Goal: Task Accomplishment & Management: Manage account settings

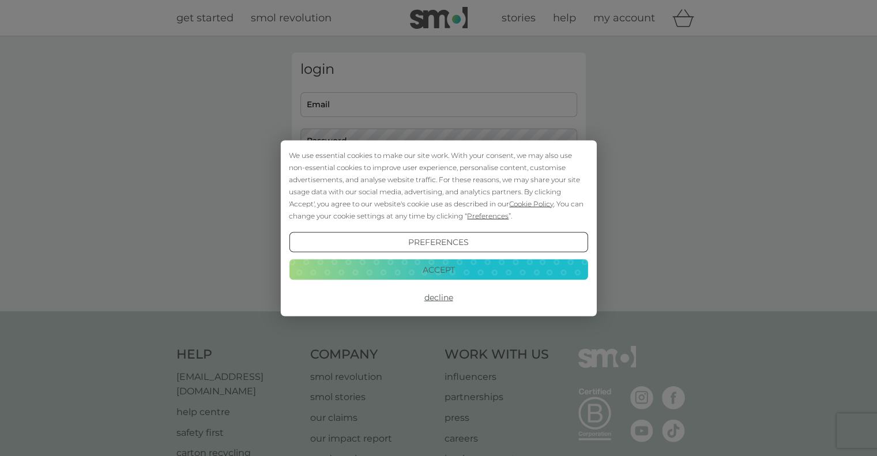
click at [476, 269] on button "Accept" at bounding box center [438, 270] width 299 height 21
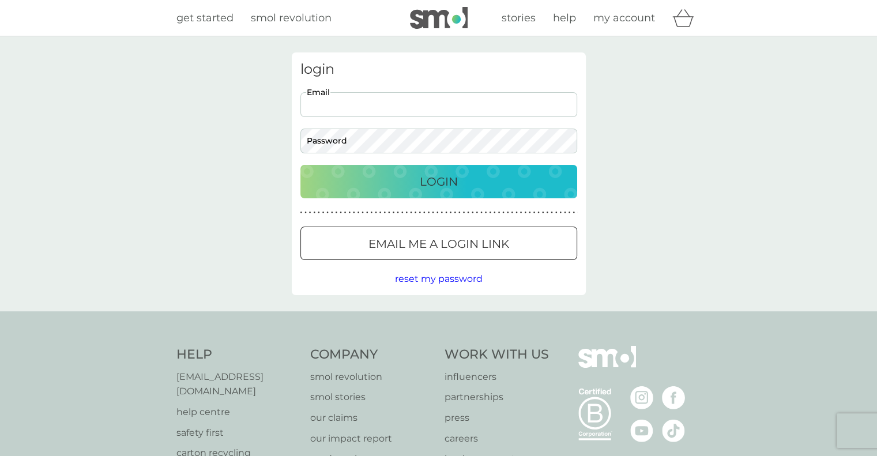
click at [443, 99] on input "Email" at bounding box center [438, 104] width 277 height 25
type input "[EMAIL_ADDRESS][DOMAIN_NAME]"
click at [422, 99] on input "[EMAIL_ADDRESS][DOMAIN_NAME]" at bounding box center [438, 104] width 277 height 25
click at [300, 165] on button "Login" at bounding box center [438, 181] width 277 height 33
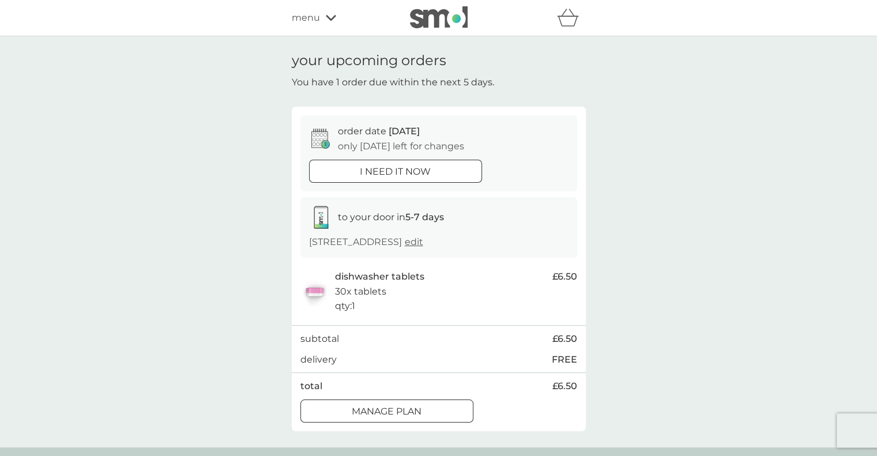
click at [333, 15] on icon at bounding box center [331, 17] width 10 height 7
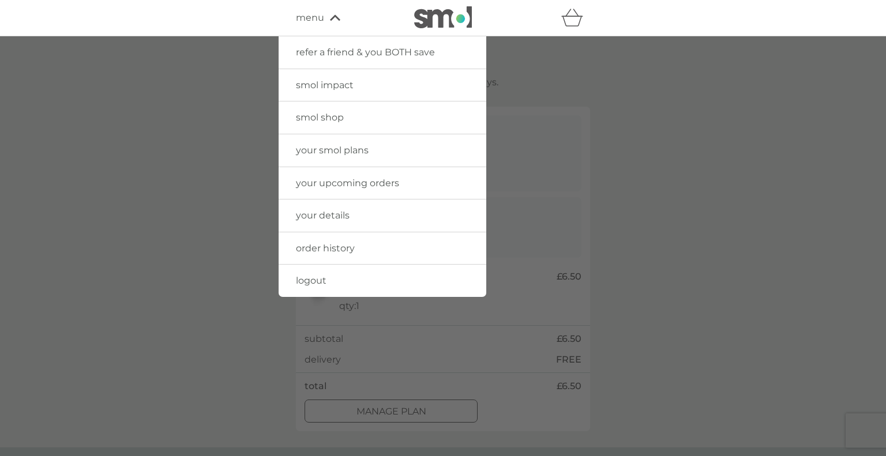
click at [322, 251] on span "order history" at bounding box center [325, 248] width 59 height 11
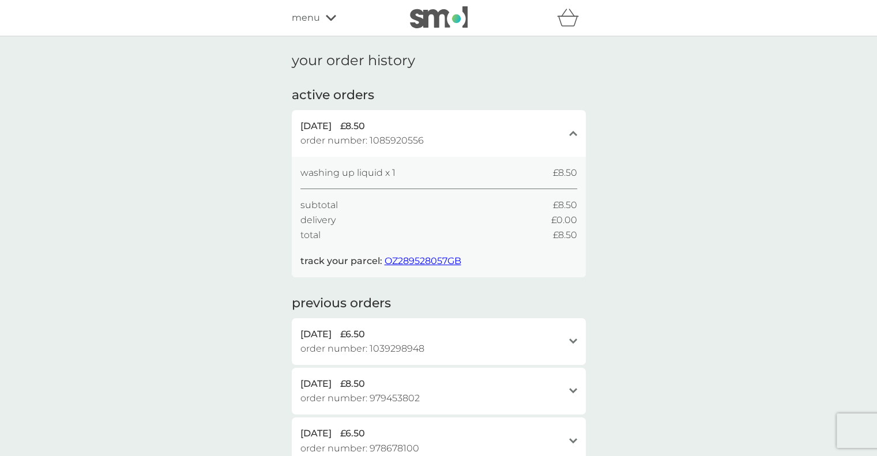
click at [431, 262] on span "OZ289528057GB" at bounding box center [423, 260] width 77 height 11
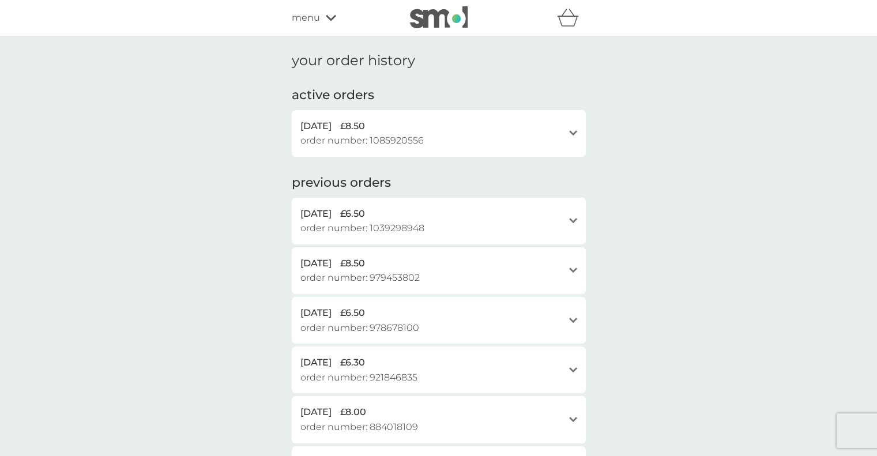
click at [574, 128] on div "open" at bounding box center [573, 133] width 8 height 29
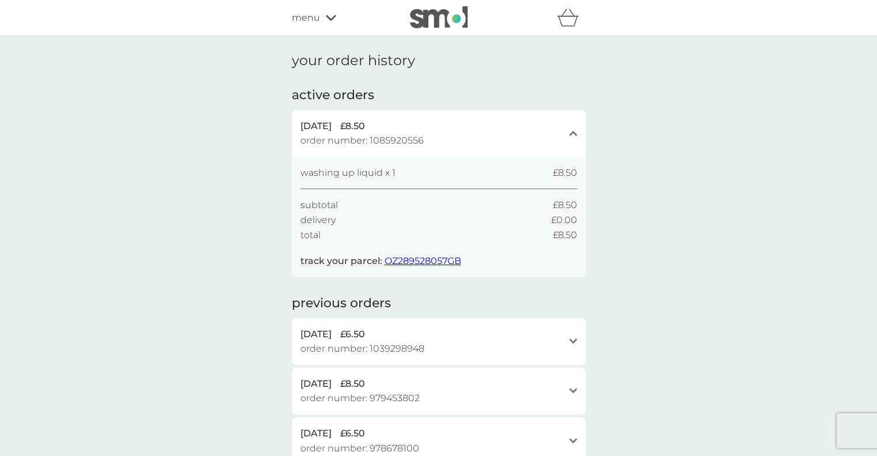
click at [574, 128] on div "close" at bounding box center [573, 133] width 8 height 29
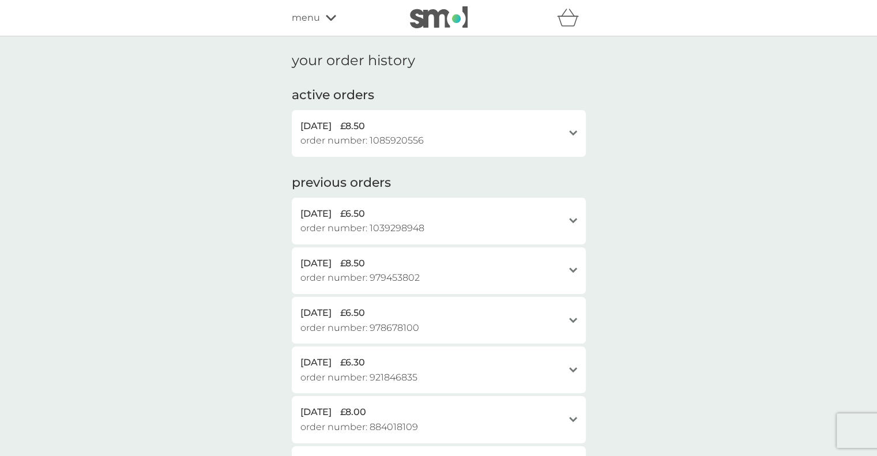
click at [876, 6] on div "refer a friend & you BOTH save smol impact smol shop your smol plans your upcom…" at bounding box center [438, 18] width 877 height 36
click at [331, 20] on icon at bounding box center [331, 18] width 10 height 6
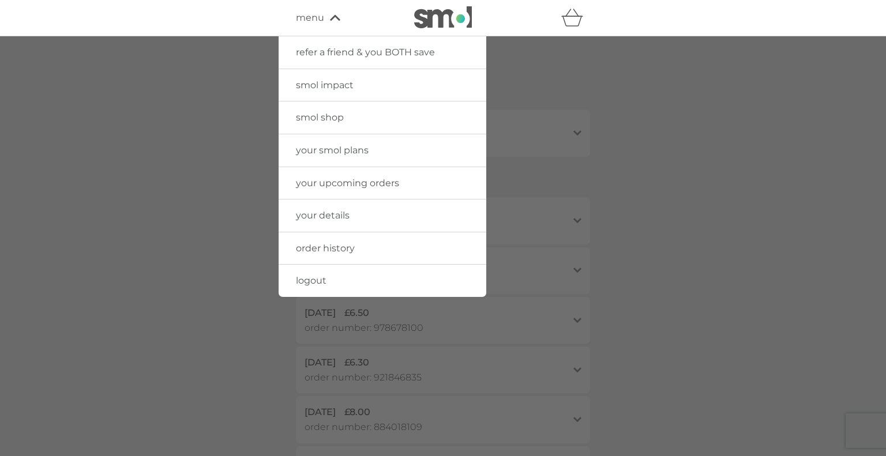
click at [324, 152] on span "your smol plans" at bounding box center [332, 150] width 73 height 11
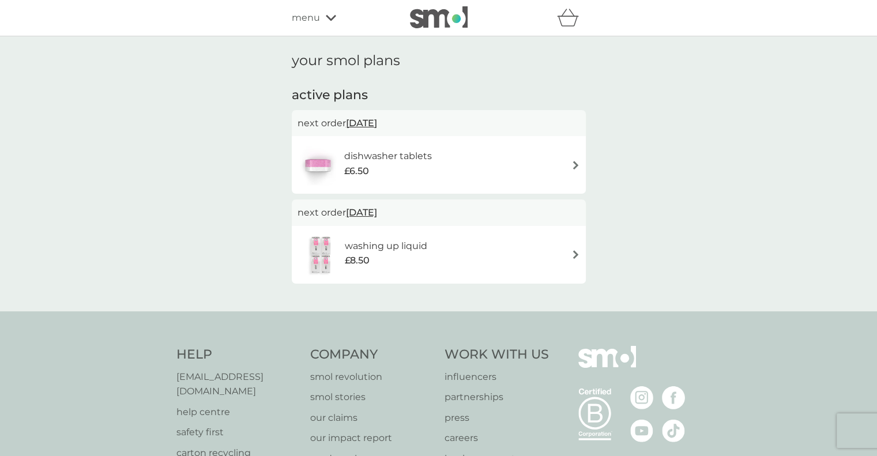
click at [323, 246] on img at bounding box center [321, 255] width 47 height 40
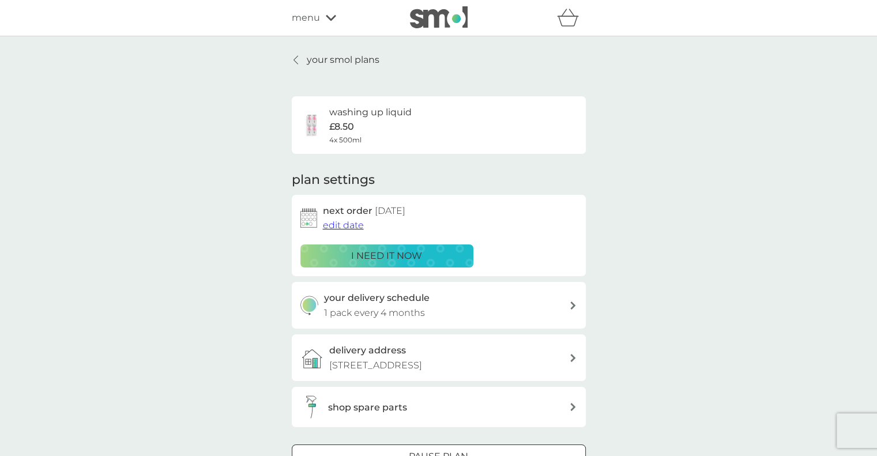
click at [323, 62] on p "your smol plans" at bounding box center [343, 59] width 73 height 15
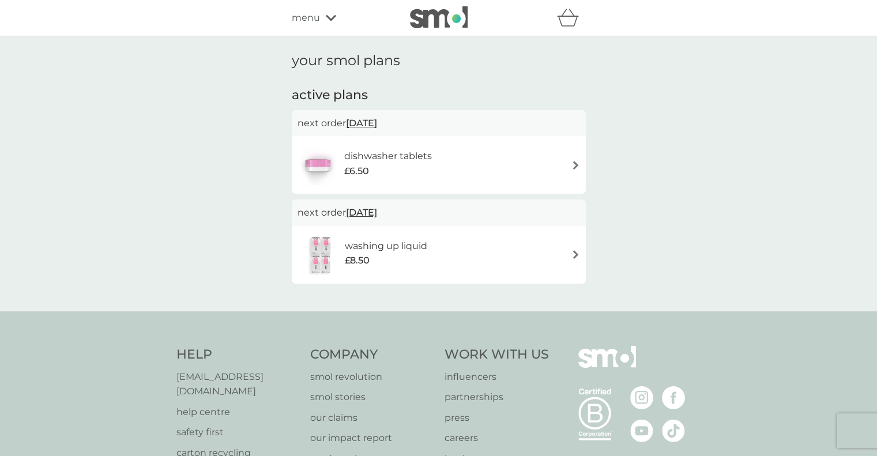
click at [575, 161] on img at bounding box center [576, 165] width 9 height 9
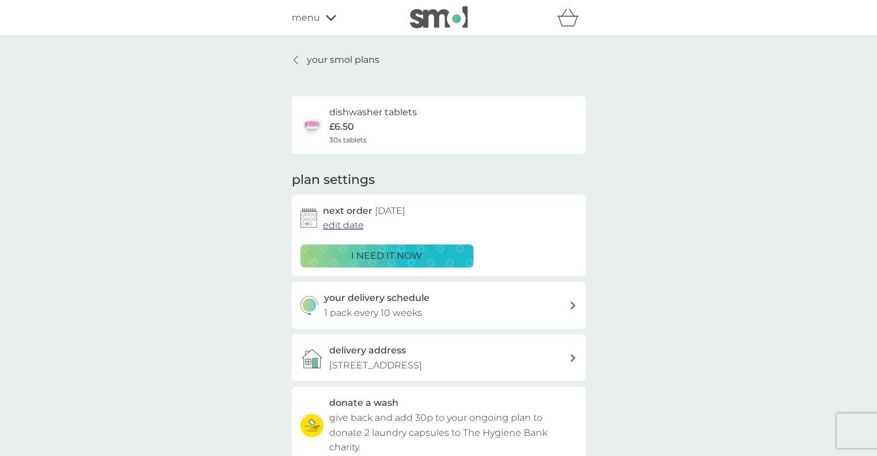
click at [355, 224] on span "edit date" at bounding box center [343, 225] width 41 height 11
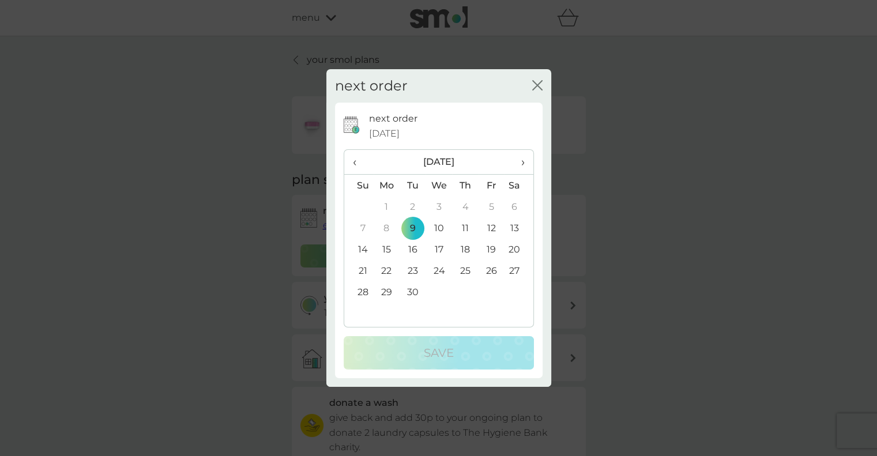
click at [532, 88] on icon "close" at bounding box center [537, 85] width 10 height 10
